Goal: Task Accomplishment & Management: Use online tool/utility

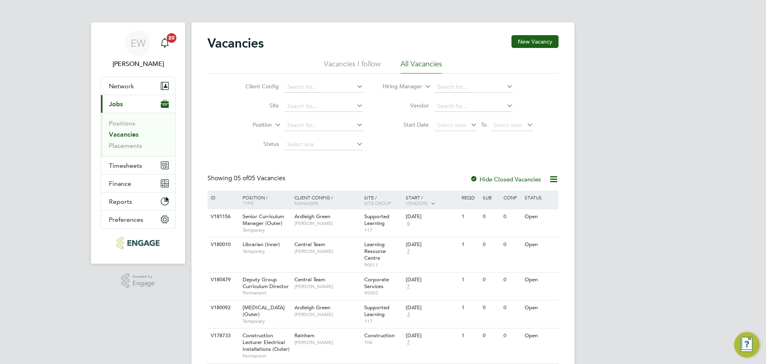
scroll to position [34, 0]
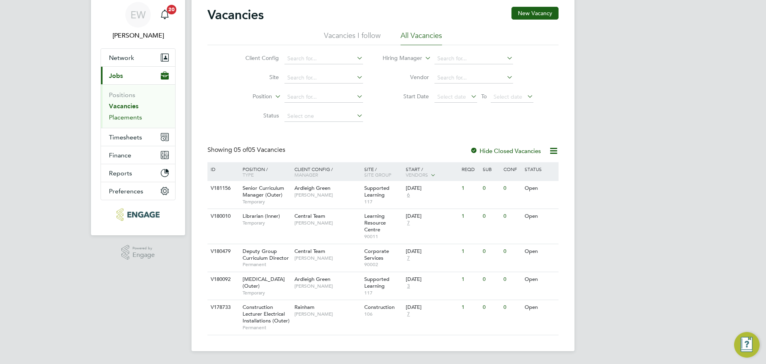
drag, startPoint x: 125, startPoint y: 112, endPoint x: 123, endPoint y: 105, distance: 7.6
click at [125, 113] on link "Placements" at bounding box center [125, 117] width 33 height 8
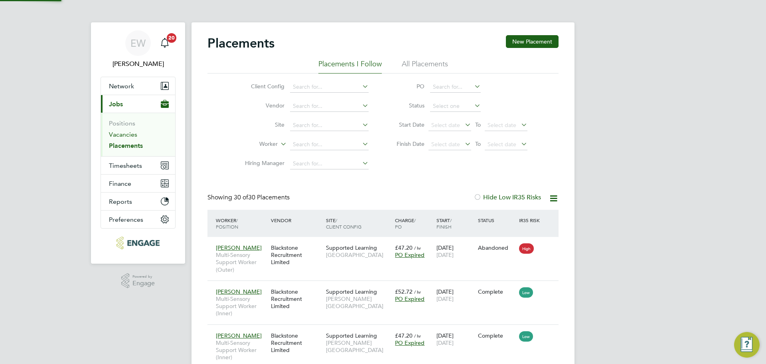
click at [123, 134] on link "Vacancies" at bounding box center [123, 135] width 28 height 8
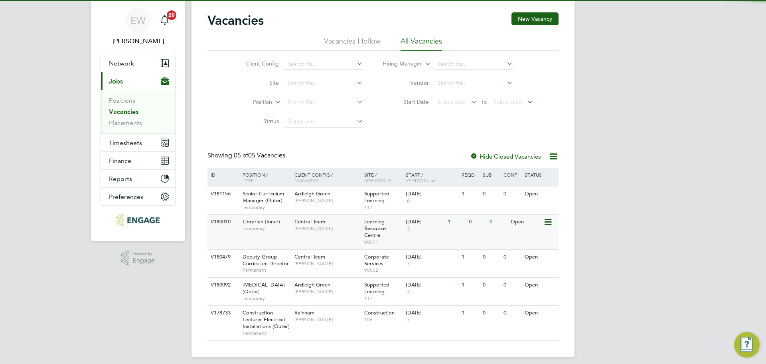
scroll to position [35, 0]
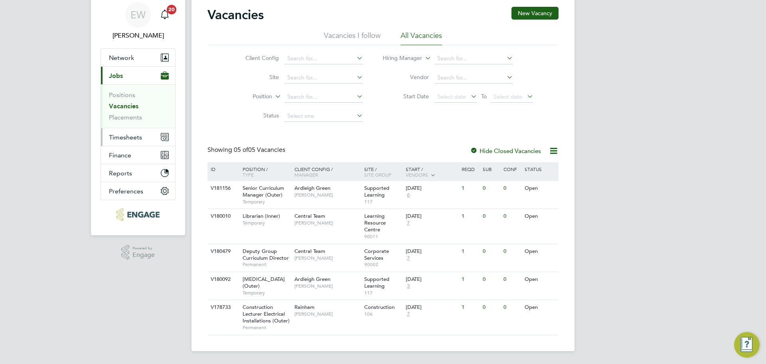
click at [131, 134] on span "Timesheets" at bounding box center [125, 137] width 33 height 8
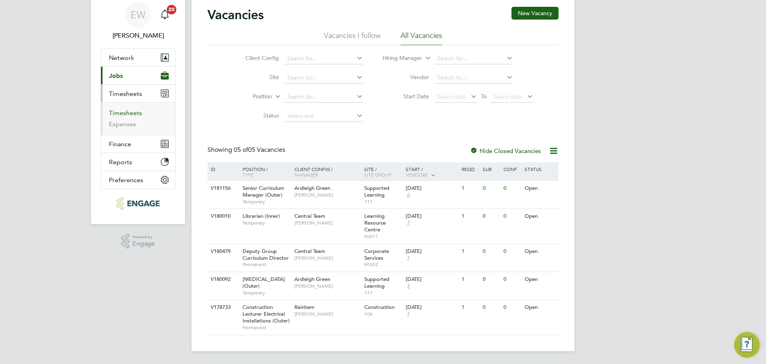
click at [130, 109] on link "Timesheets" at bounding box center [125, 113] width 33 height 8
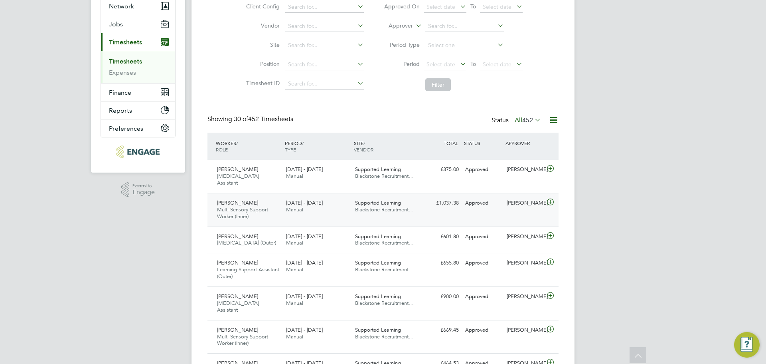
click at [341, 211] on div "[DATE] - [DATE] Manual" at bounding box center [317, 206] width 69 height 20
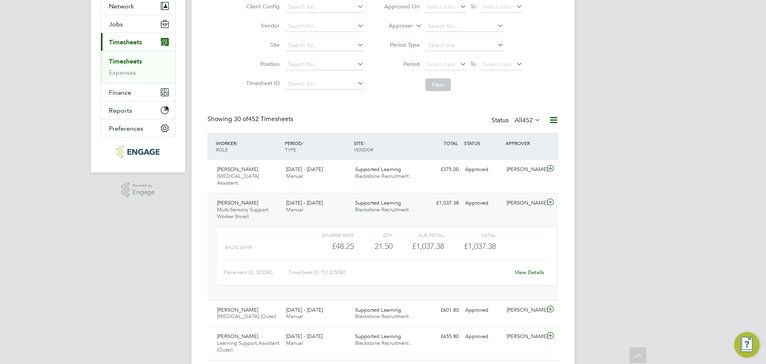
click at [341, 211] on div "[DATE] - [DATE] Manual" at bounding box center [317, 206] width 69 height 20
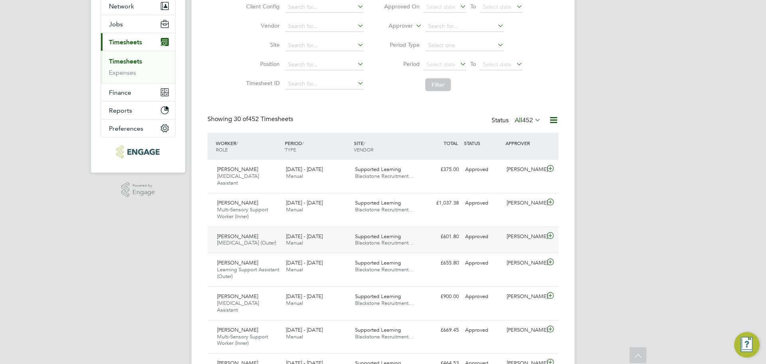
click at [338, 239] on div "[DATE] - [DATE] Manual" at bounding box center [317, 240] width 69 height 20
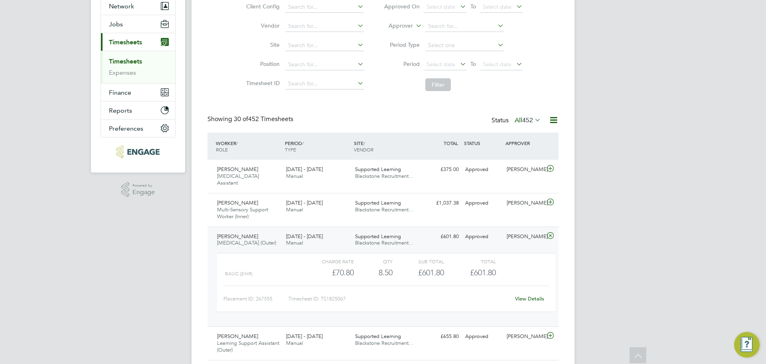
click at [338, 239] on div "[DATE] - [DATE] Manual" at bounding box center [317, 240] width 69 height 20
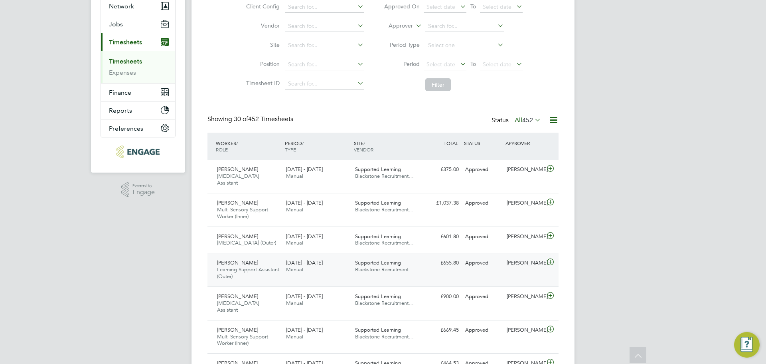
click at [331, 269] on div "[DATE] - [DATE] Manual" at bounding box center [317, 266] width 69 height 20
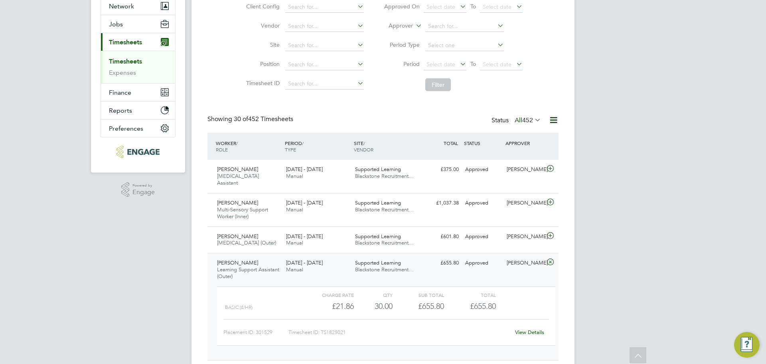
click at [331, 269] on div "[DATE] - [DATE] Manual" at bounding box center [317, 266] width 69 height 20
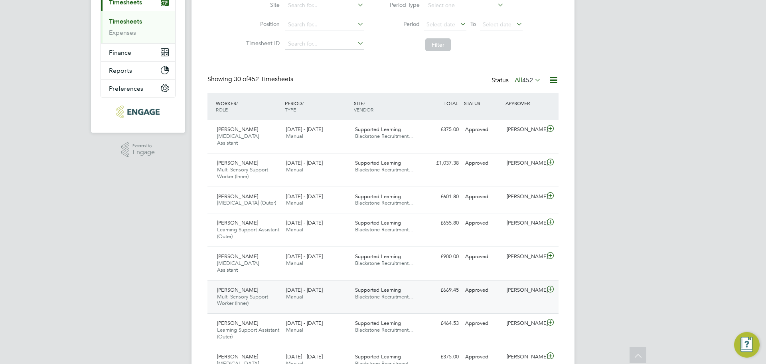
drag, startPoint x: 271, startPoint y: 285, endPoint x: 271, endPoint y: 289, distance: 4.8
click at [266, 301] on span "Multi-Sensory Support Worker (Inner)" at bounding box center [242, 300] width 51 height 14
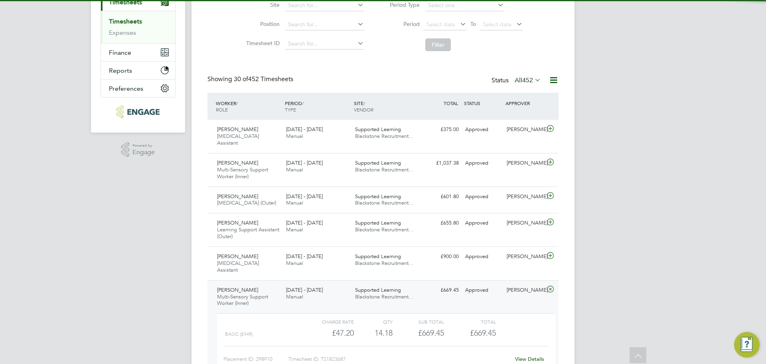
click at [265, 302] on span "Multi-Sensory Support Worker (Inner)" at bounding box center [242, 300] width 51 height 14
